Goal: Task Accomplishment & Management: Use online tool/utility

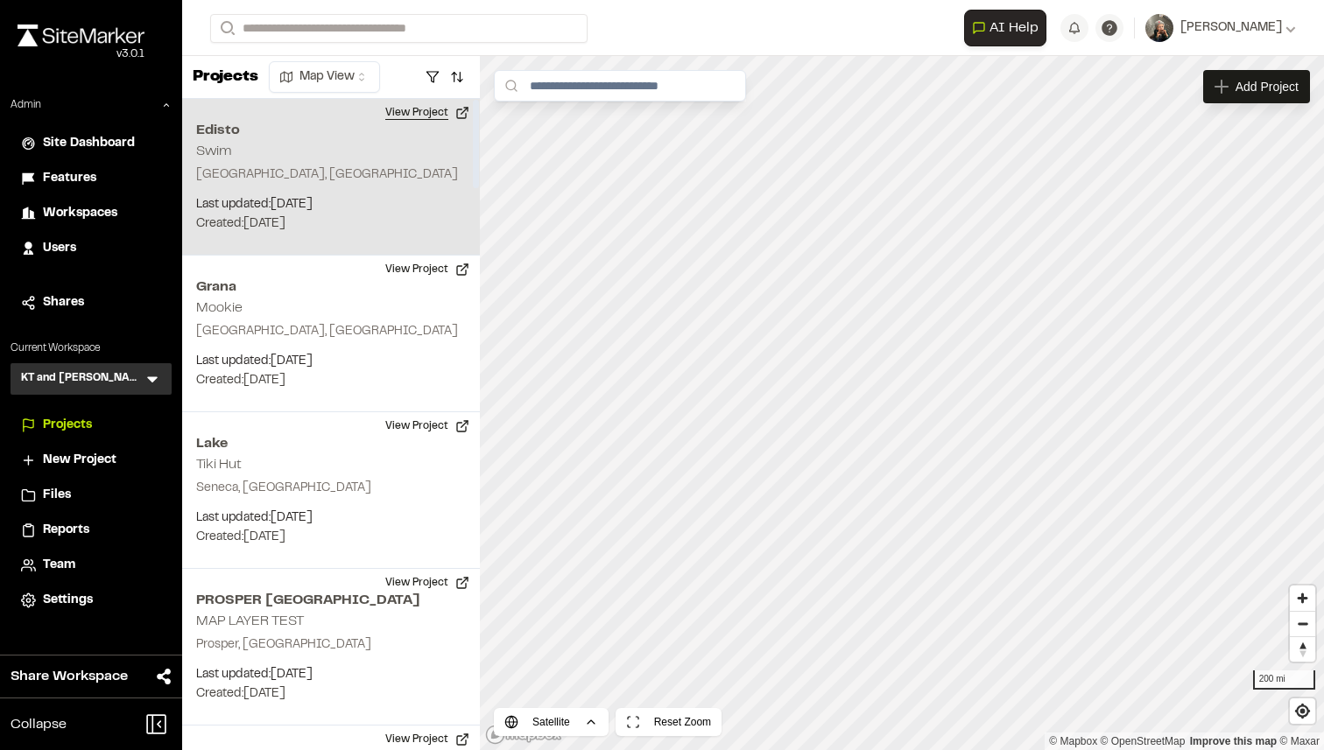
click at [420, 116] on button "View Project" at bounding box center [427, 113] width 105 height 28
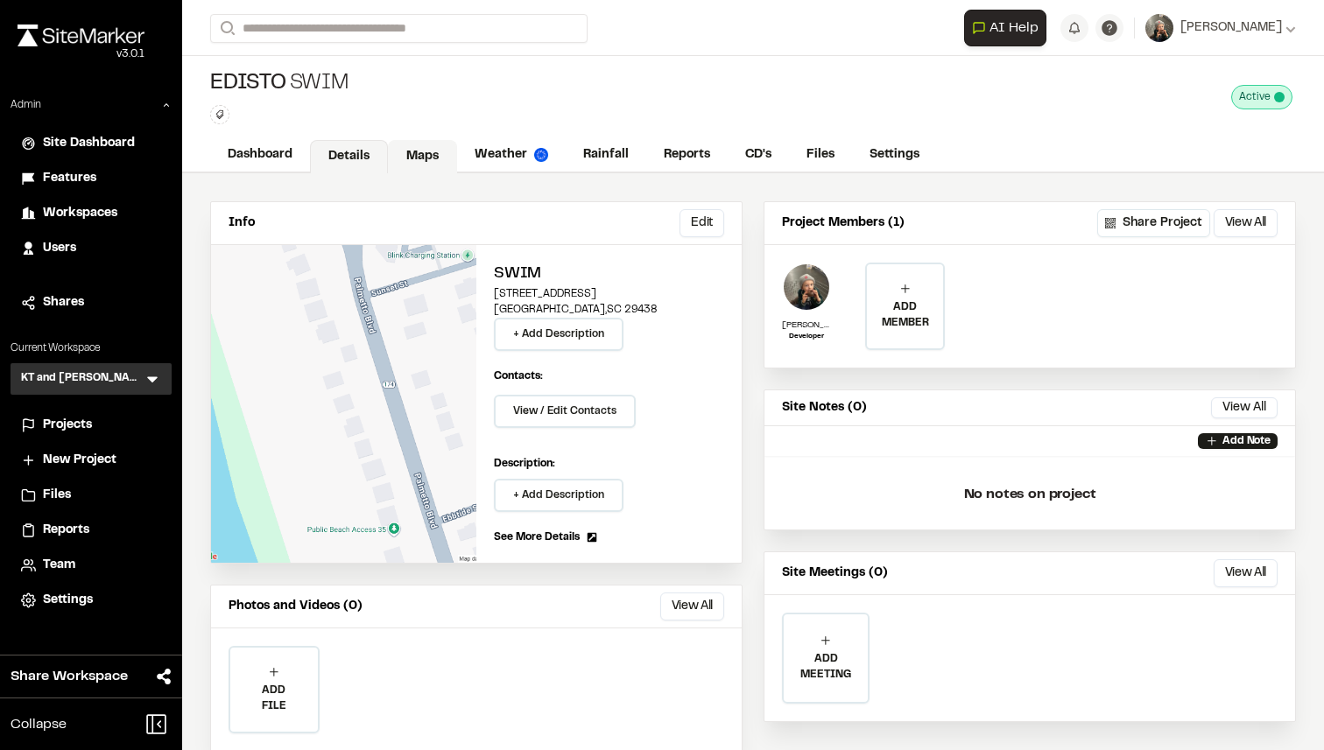
click at [432, 168] on link "Maps" at bounding box center [422, 156] width 69 height 33
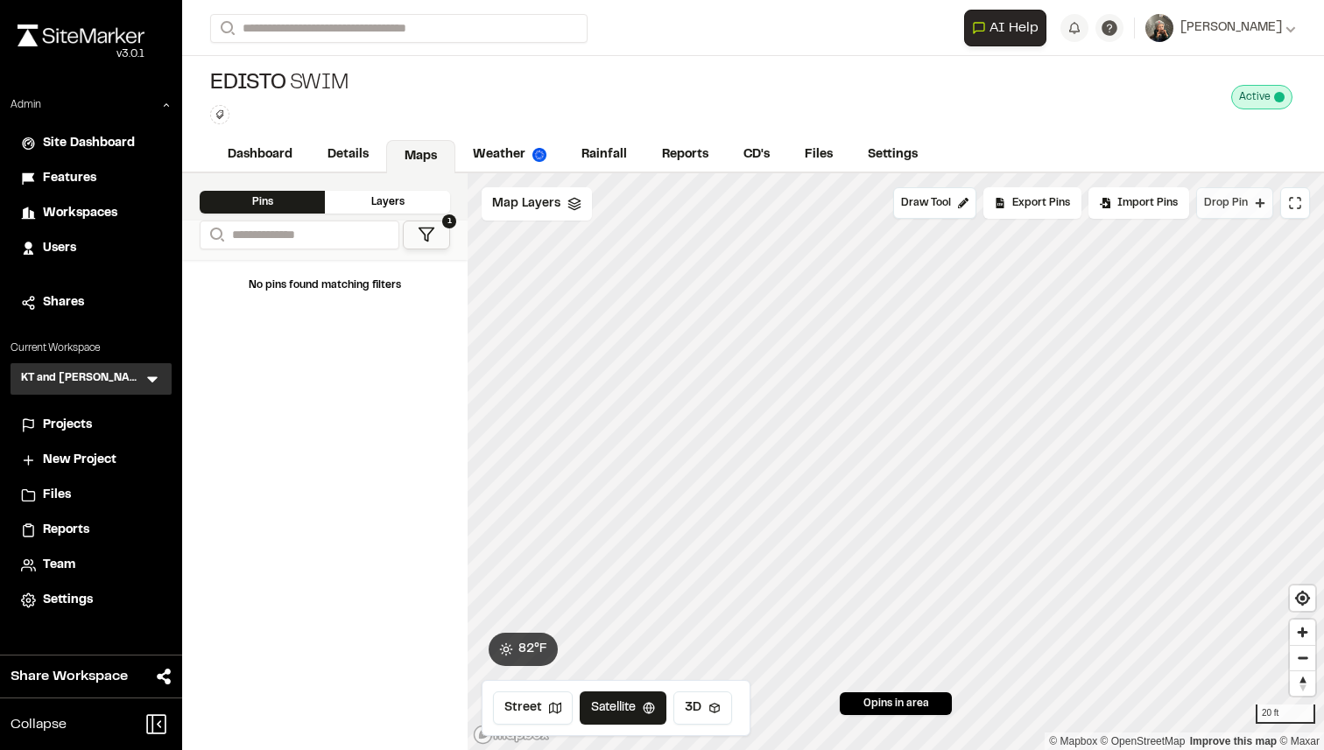
click at [1227, 198] on span "Drop Pin" at bounding box center [1226, 203] width 44 height 16
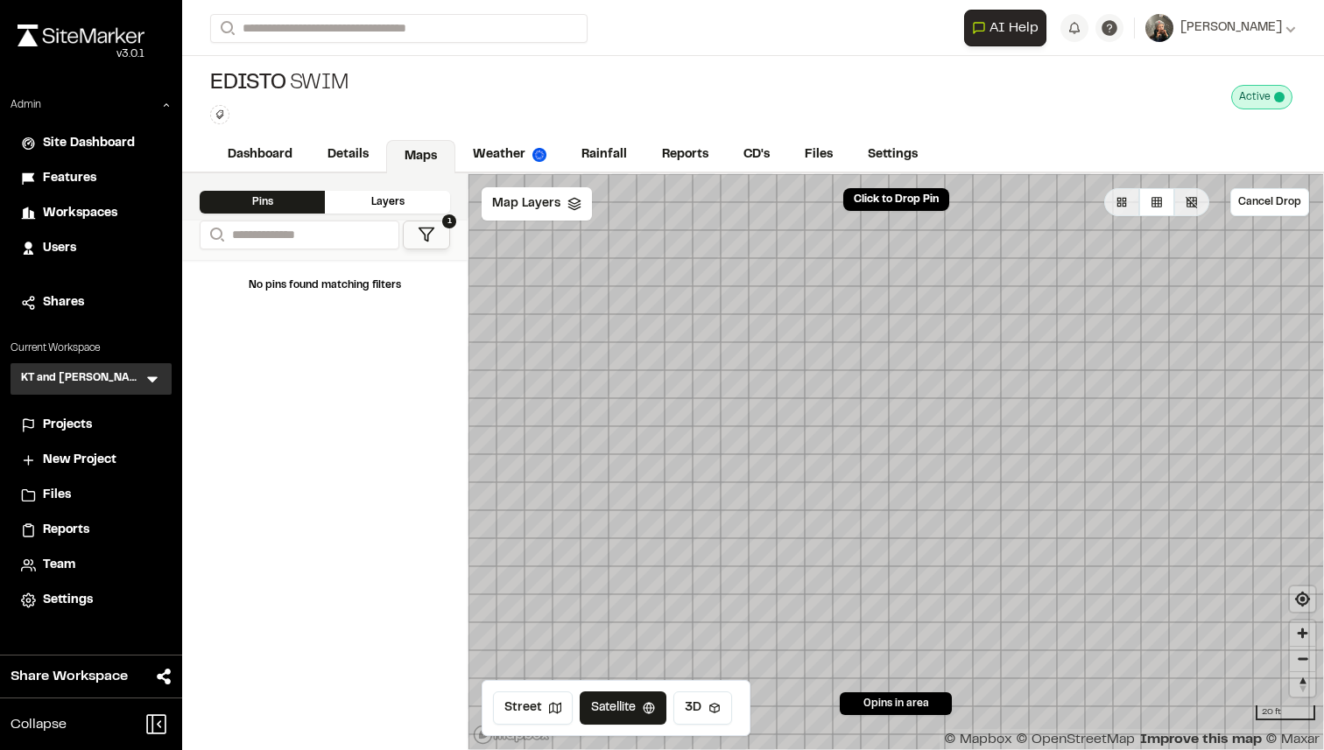
click at [76, 422] on span "Projects" at bounding box center [67, 425] width 49 height 19
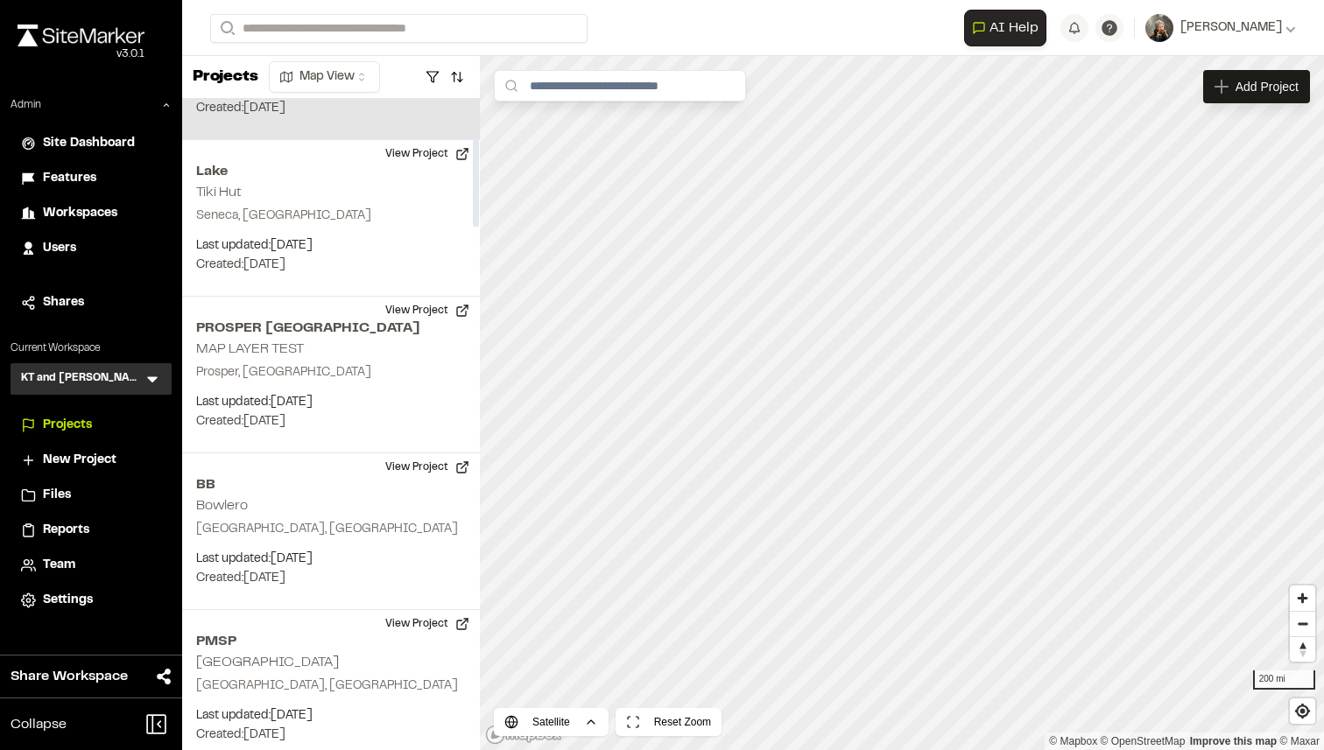
scroll to position [325, 0]
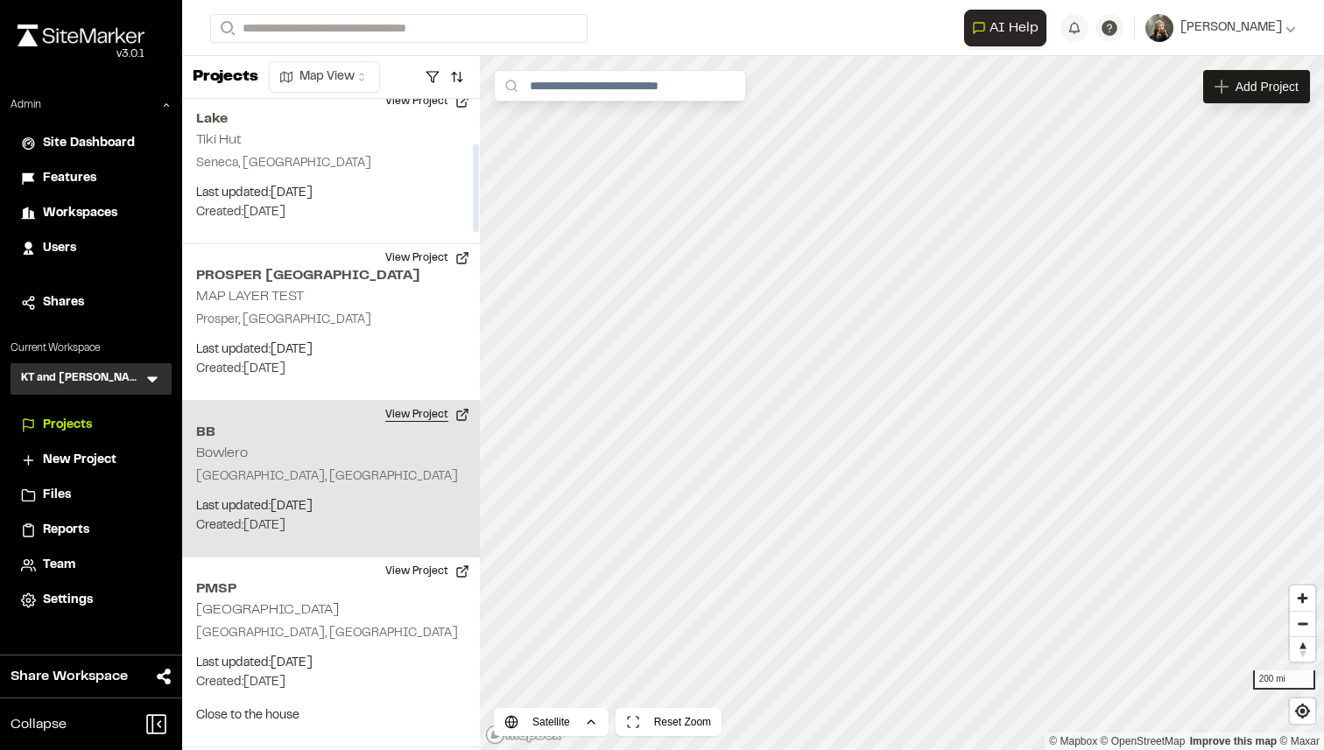
click at [439, 404] on button "View Project" at bounding box center [427, 415] width 105 height 28
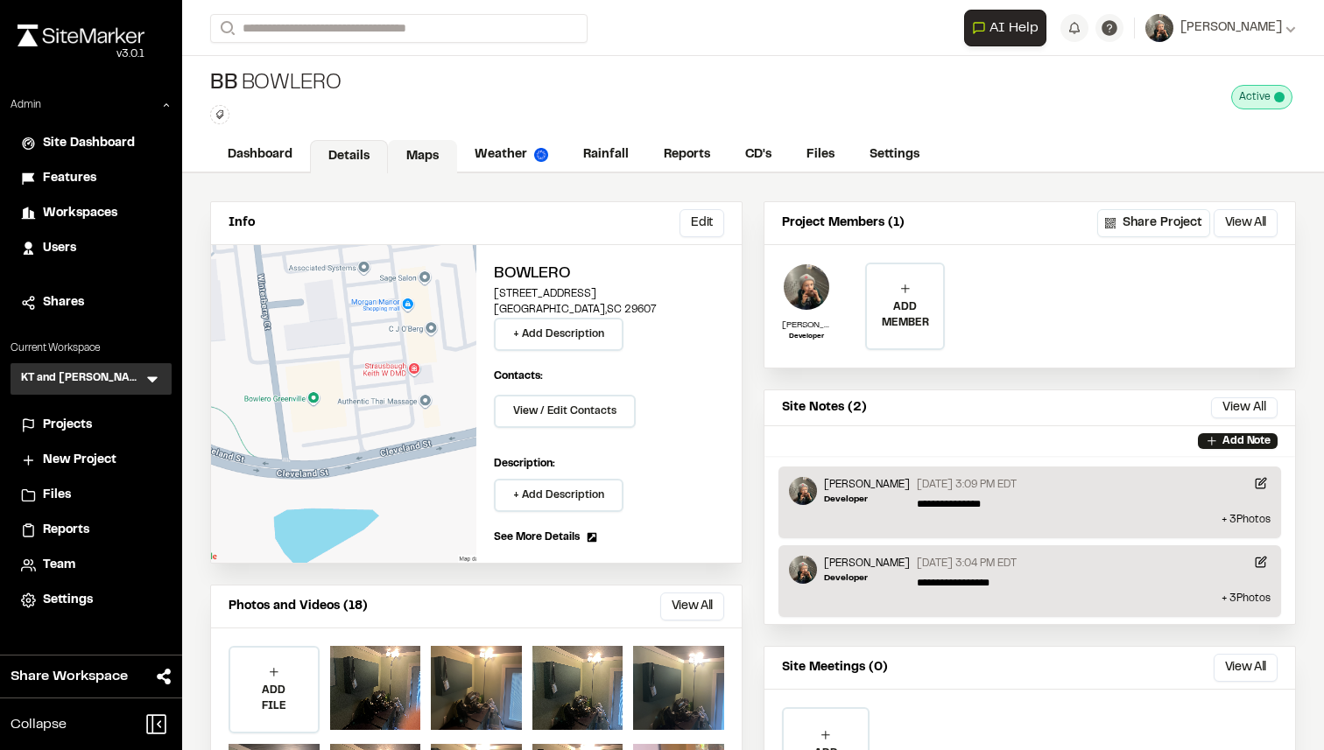
click at [414, 161] on link "Maps" at bounding box center [422, 156] width 69 height 33
